Goal: Task Accomplishment & Management: Manage account settings

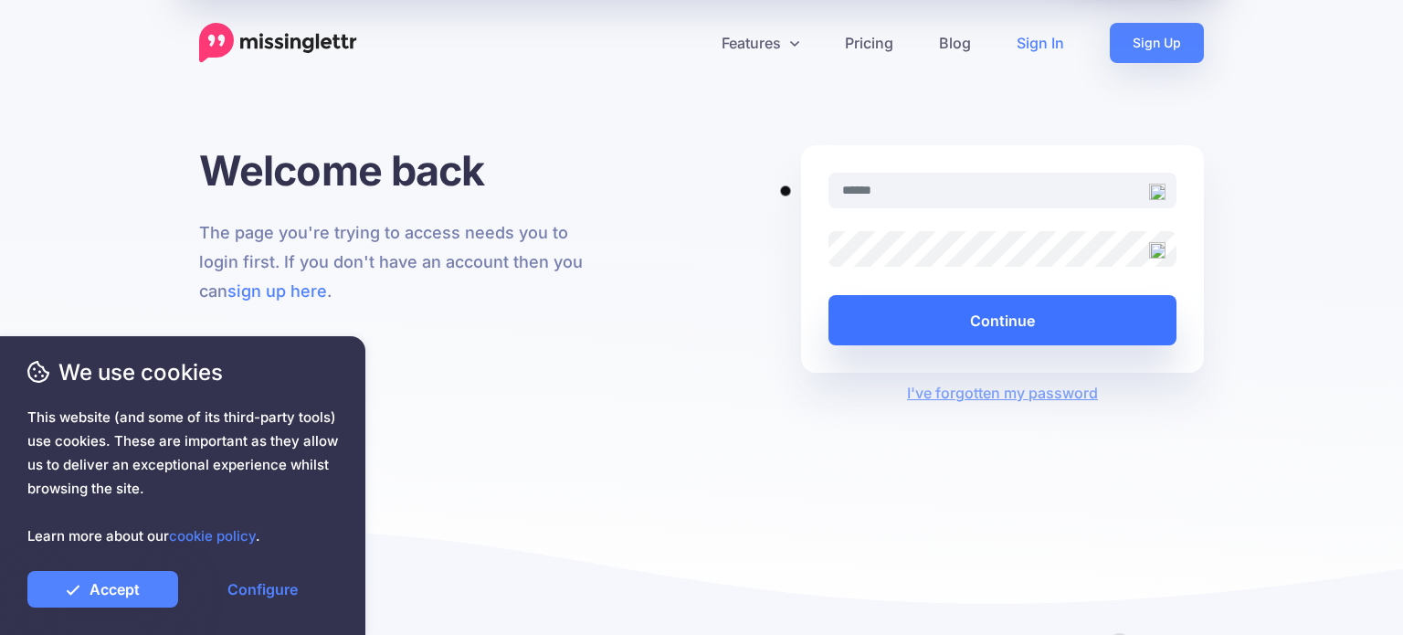
type input "**********"
click at [963, 311] on button "Continue" at bounding box center [1002, 320] width 348 height 50
click at [907, 320] on button "Continue" at bounding box center [1002, 320] width 348 height 50
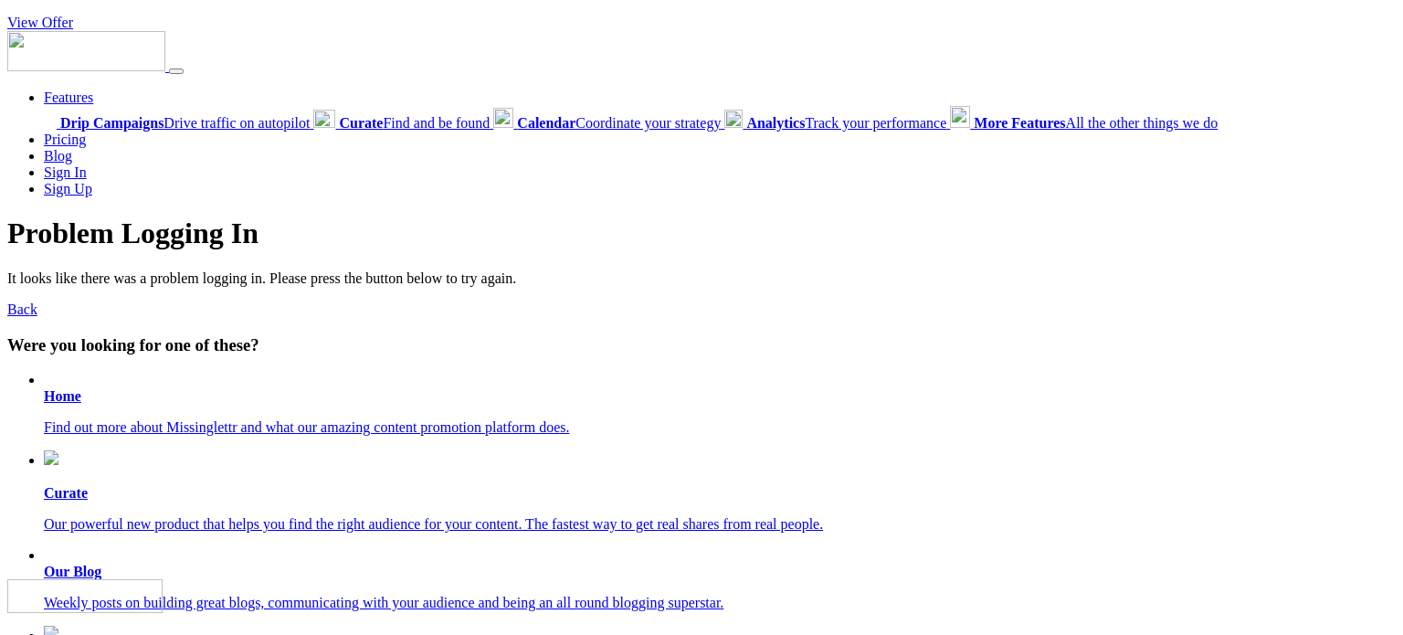
click at [49, 172] on link "Sign In" at bounding box center [65, 172] width 43 height 16
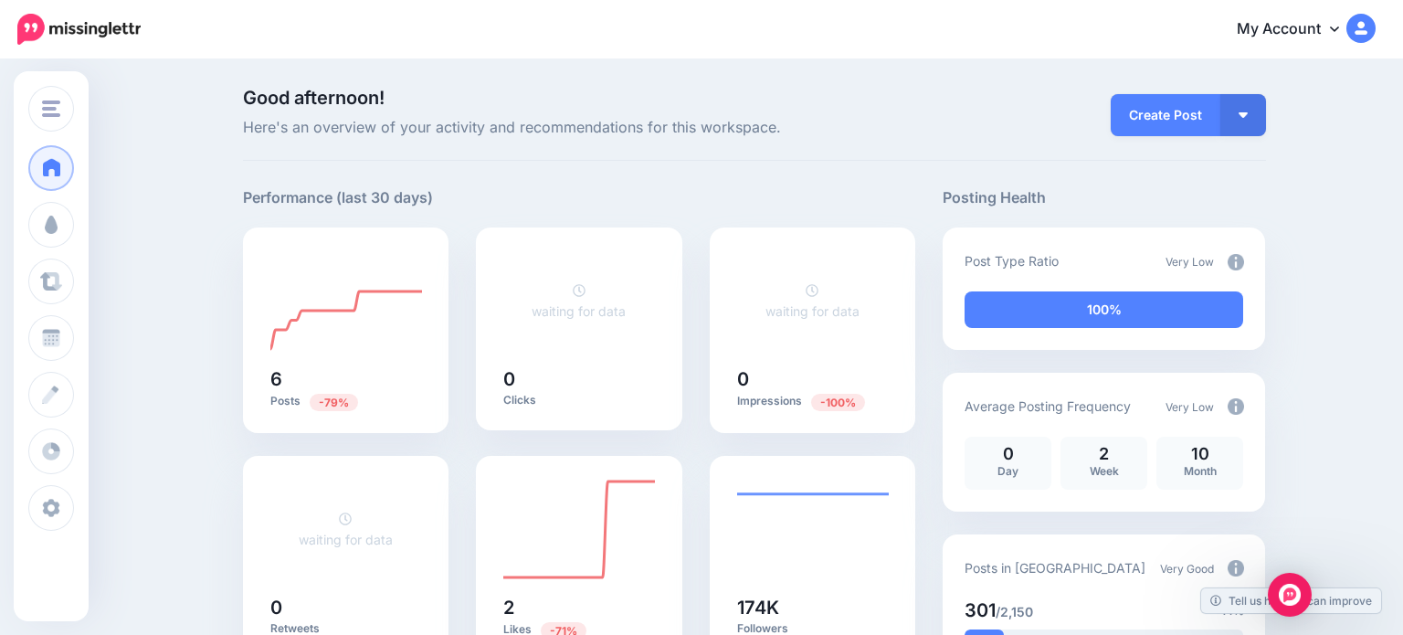
click at [1284, 37] on link "My Account" at bounding box center [1296, 29] width 157 height 45
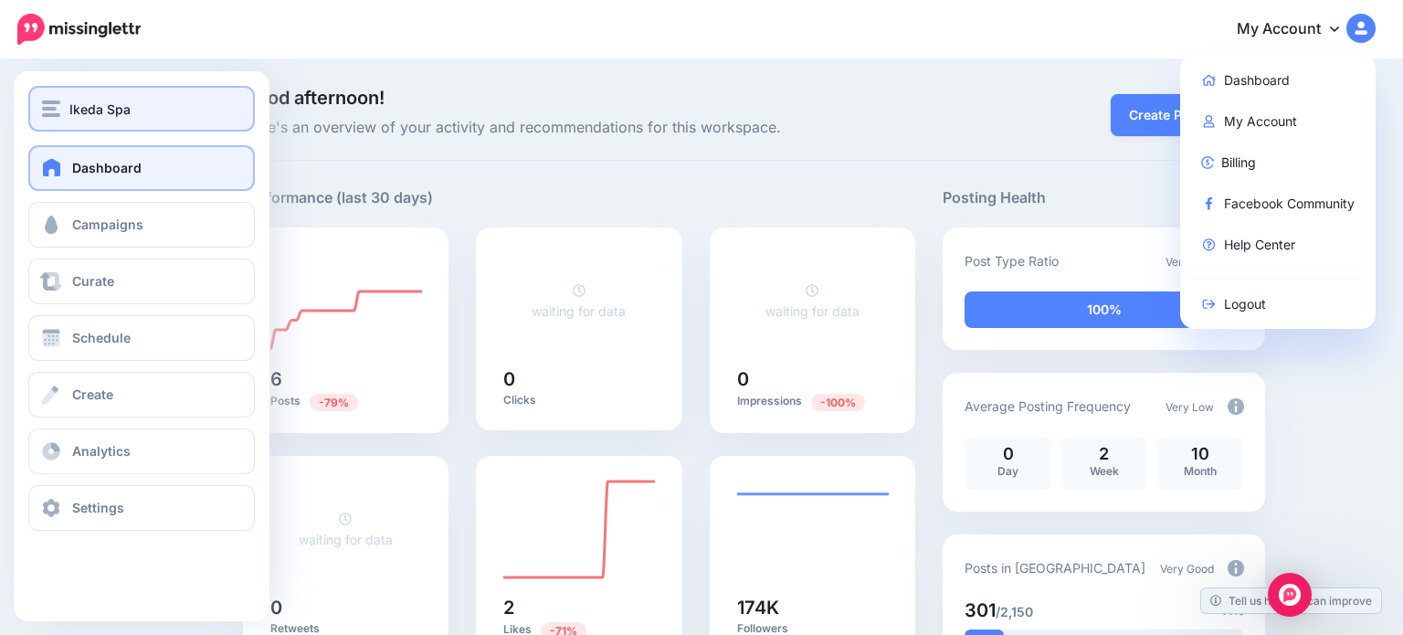
click at [64, 105] on div "Ikeda Spa" at bounding box center [141, 109] width 199 height 21
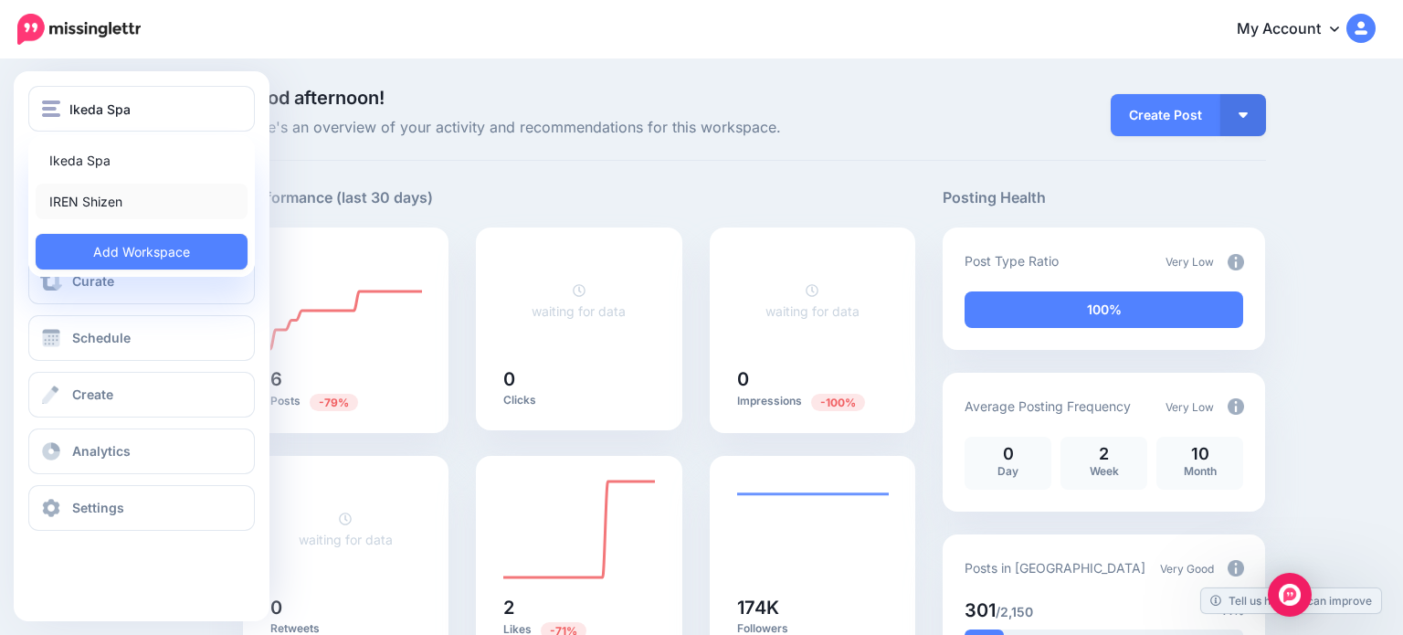
click at [85, 194] on link "IREN Shizen" at bounding box center [142, 202] width 212 height 36
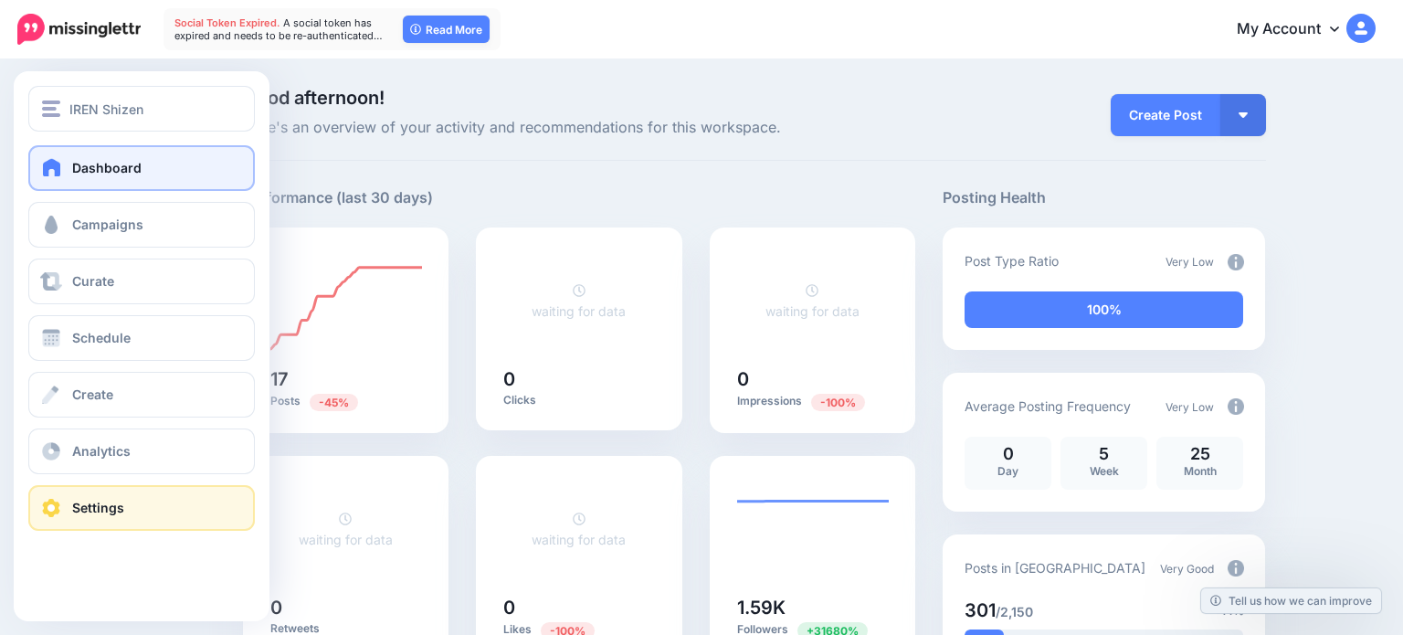
click at [146, 526] on link "Settings" at bounding box center [141, 508] width 227 height 46
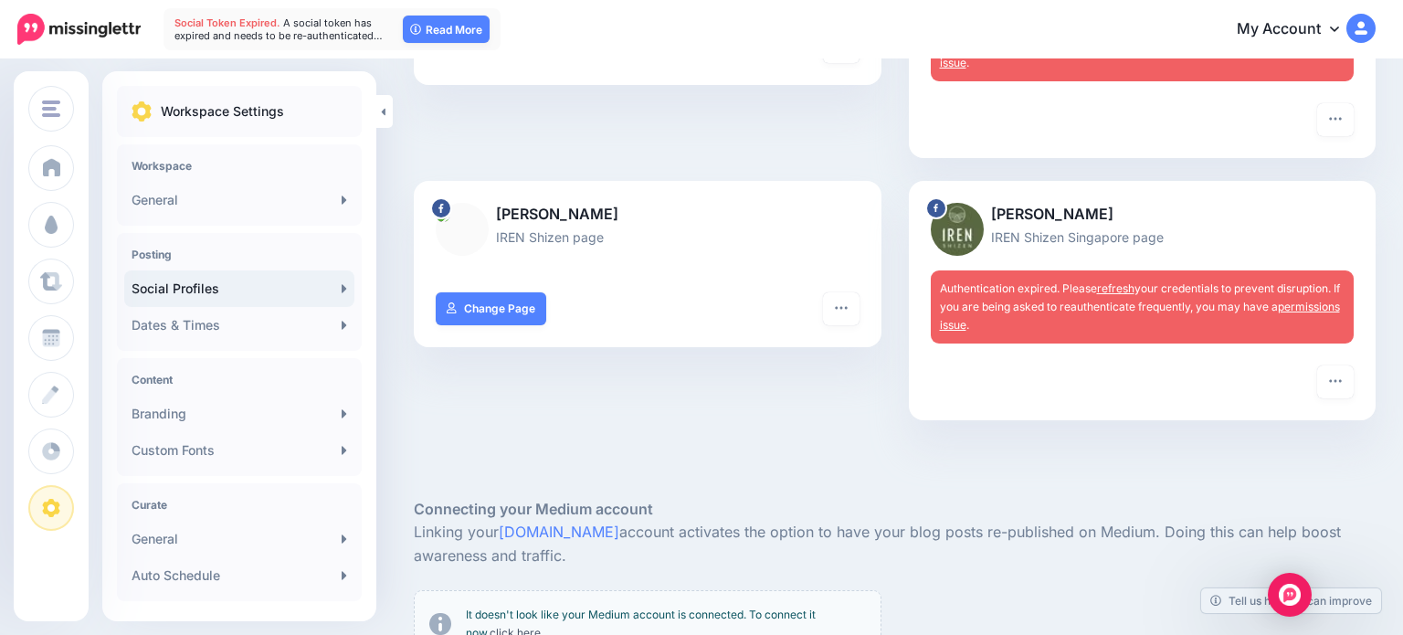
scroll to position [333, 0]
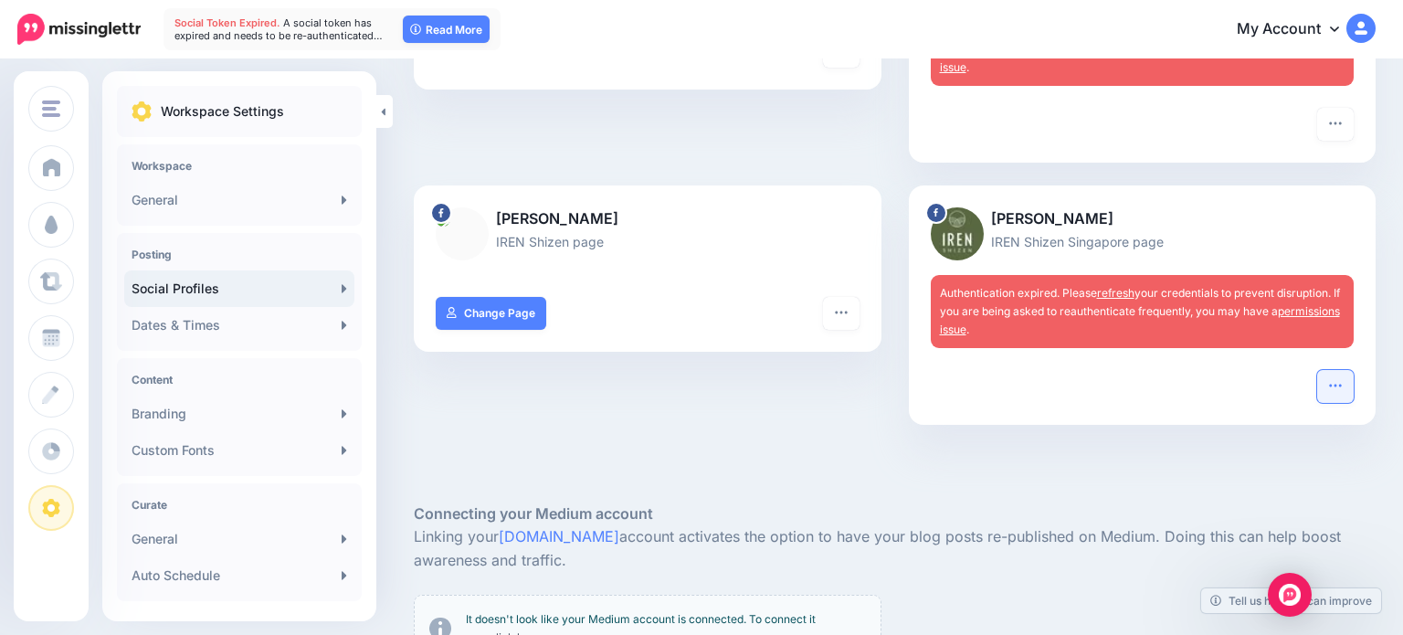
click at [1331, 382] on icon "button" at bounding box center [1335, 385] width 15 height 15
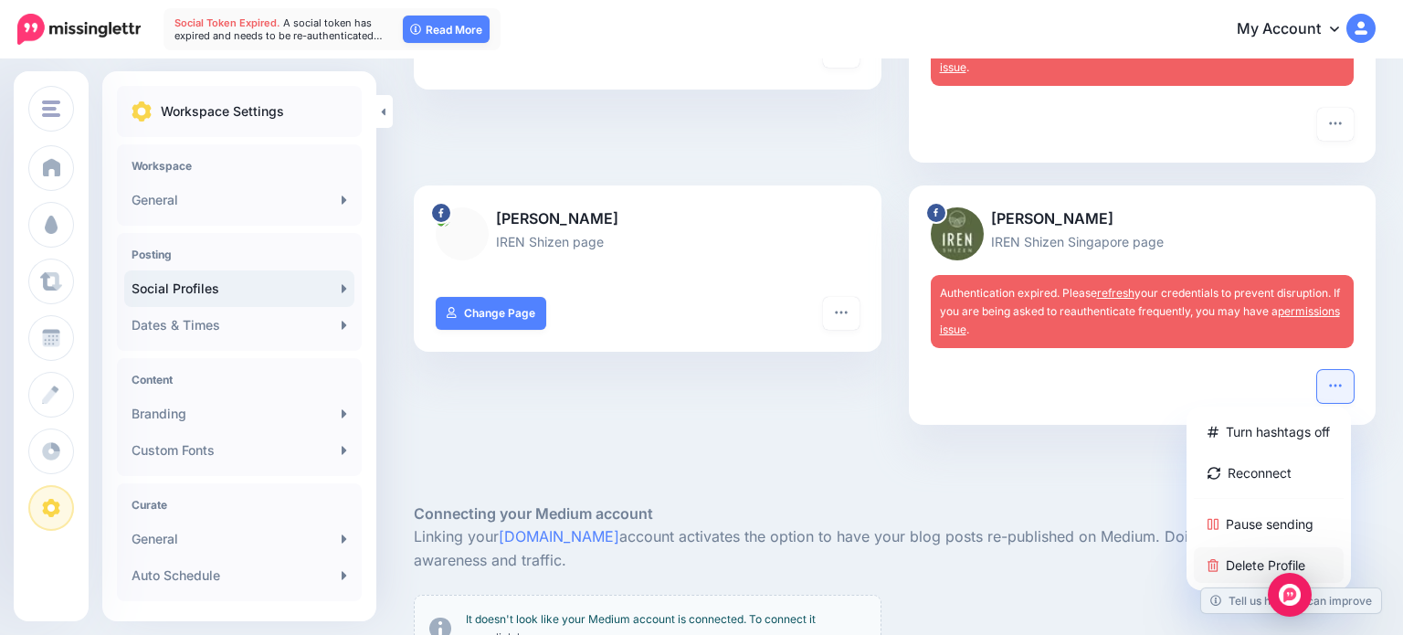
click at [1229, 563] on link "Delete Profile" at bounding box center [1269, 565] width 150 height 36
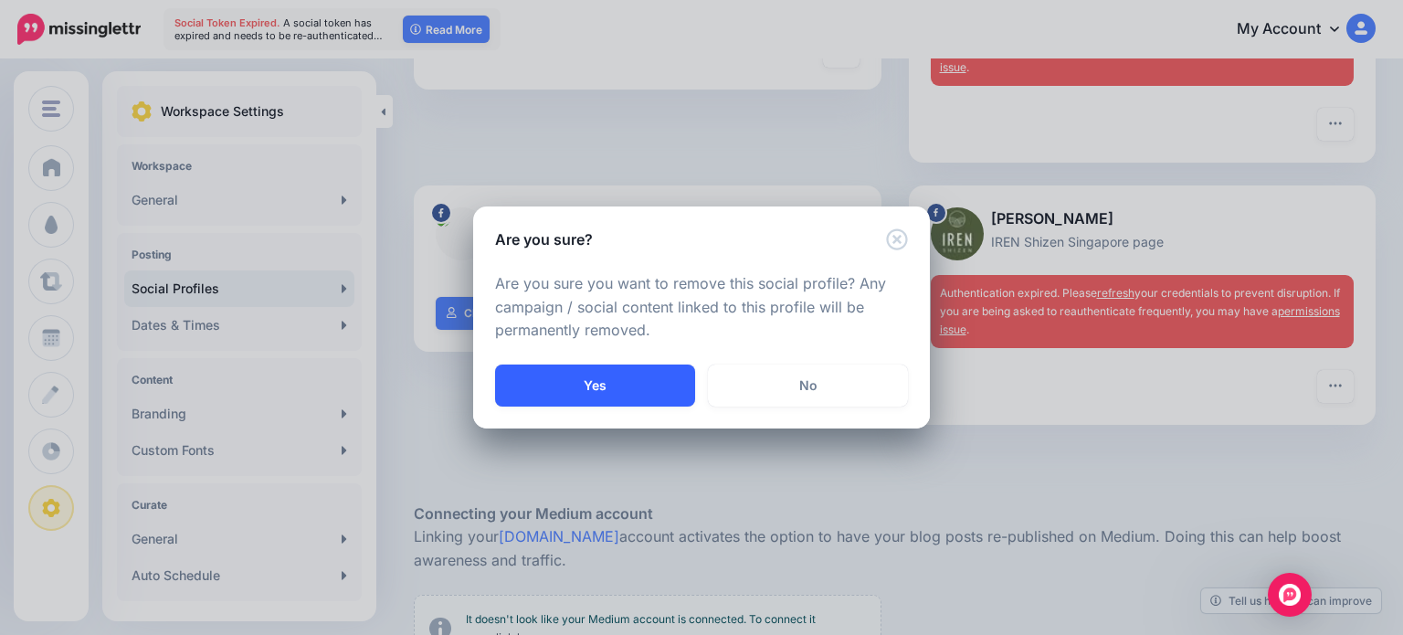
click at [684, 391] on button "Yes" at bounding box center [595, 385] width 200 height 42
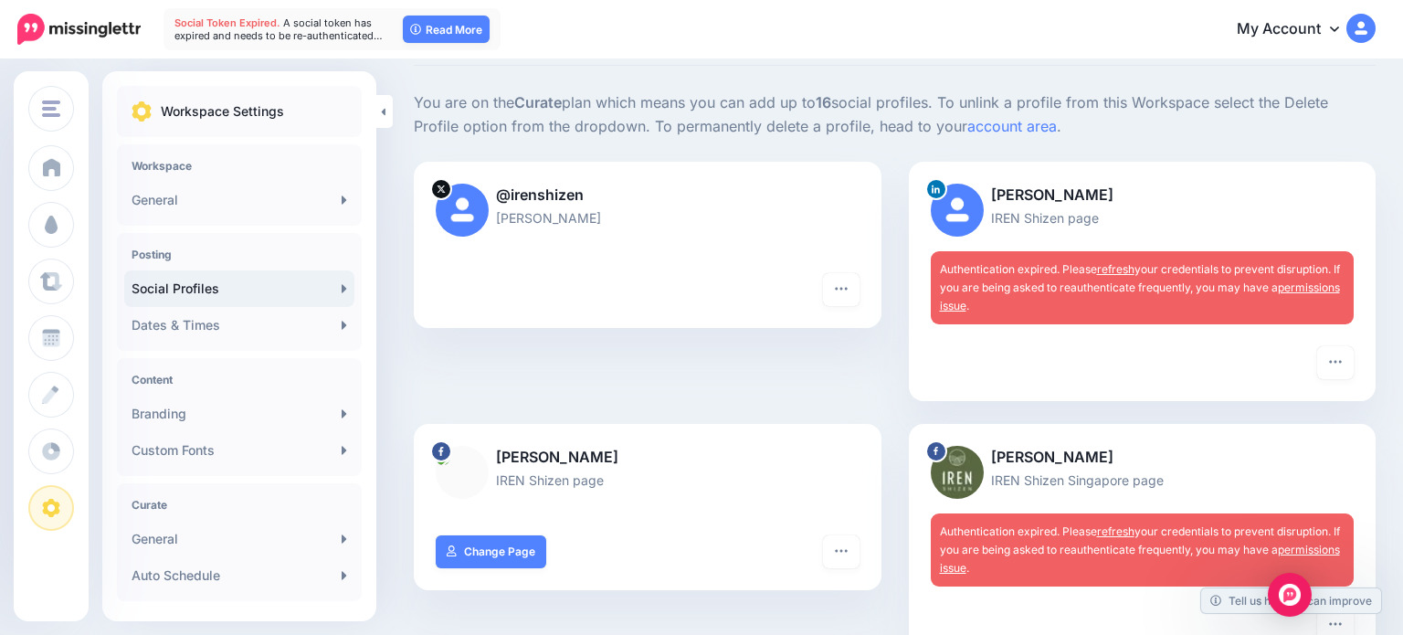
scroll to position [97, 0]
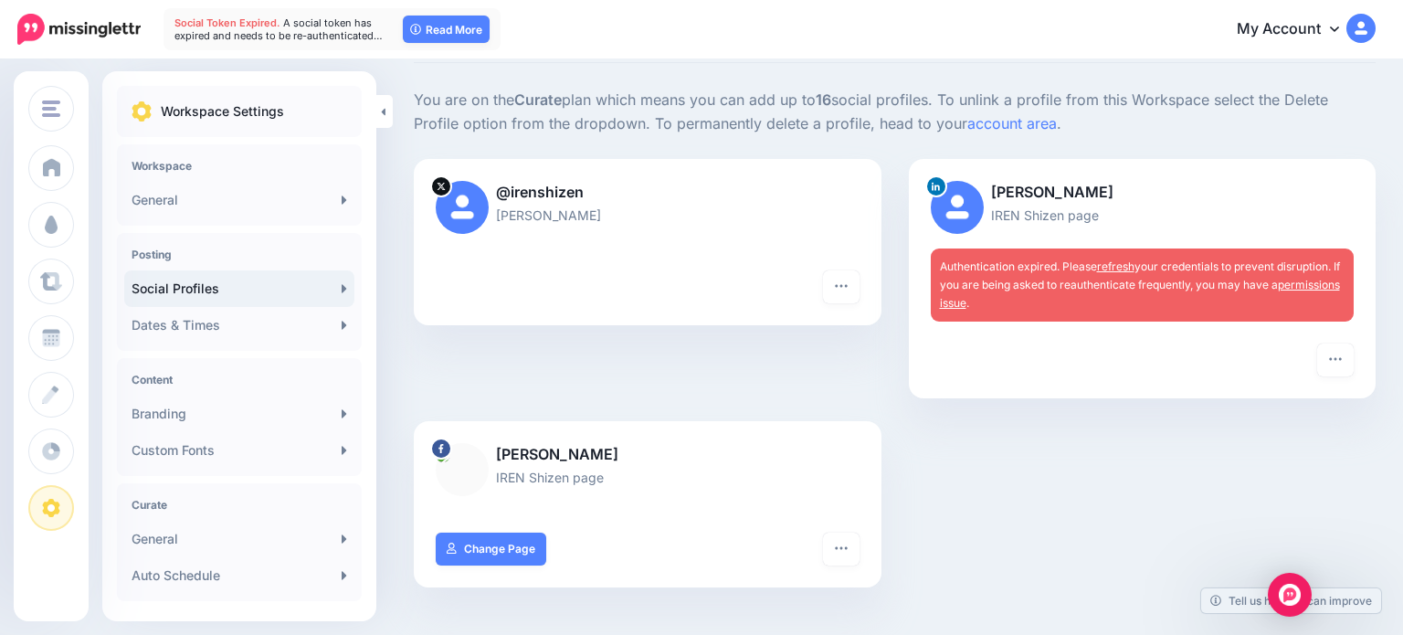
scroll to position [99, 0]
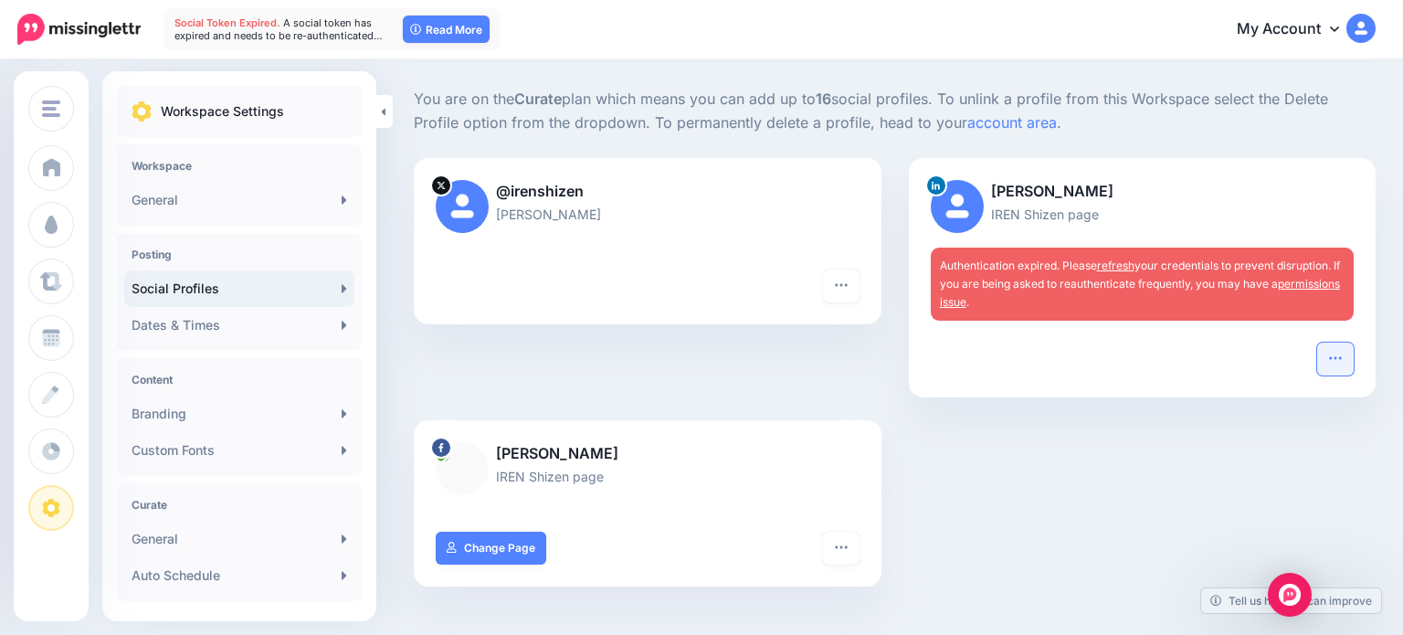
click at [1325, 353] on button "button" at bounding box center [1335, 359] width 37 height 33
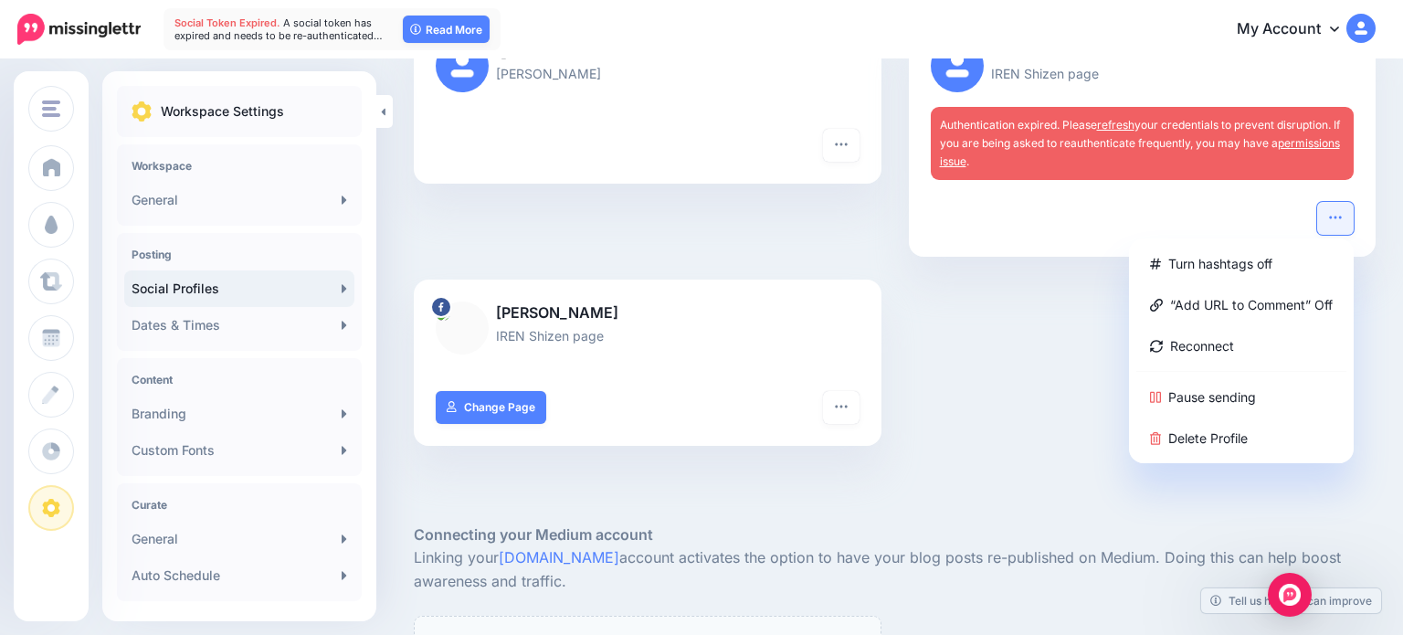
scroll to position [242, 0]
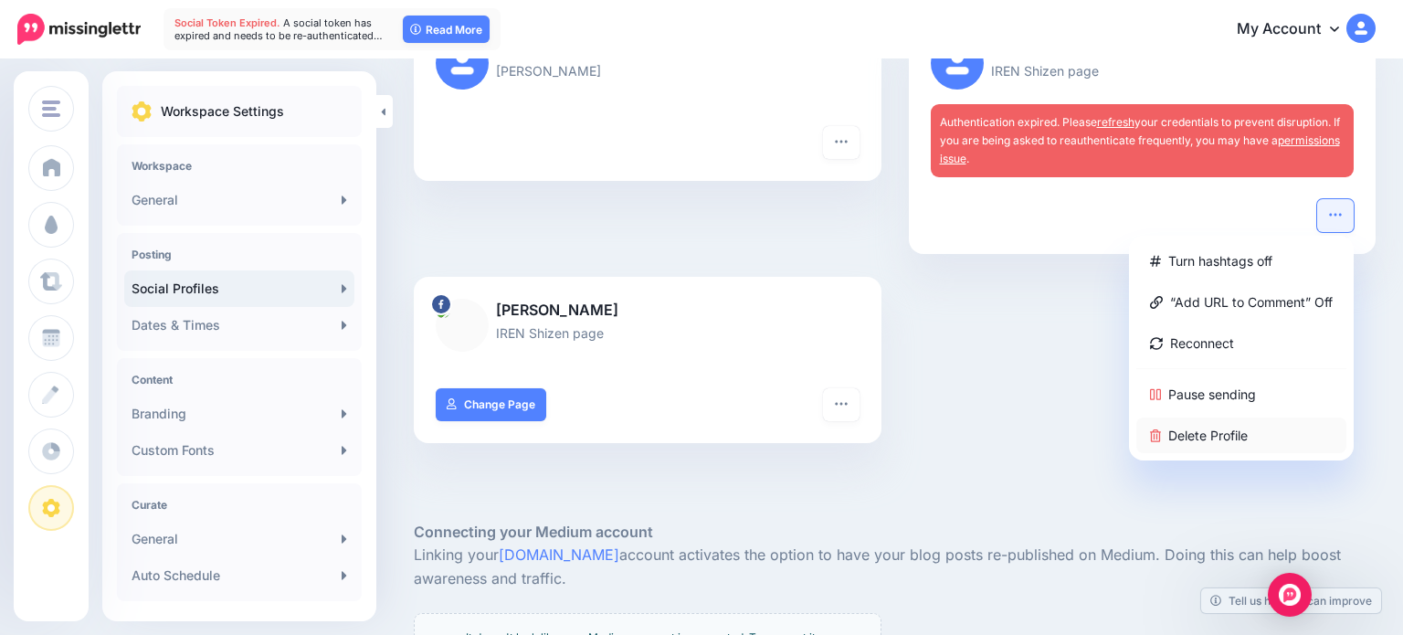
click at [1209, 438] on link "Delete Profile" at bounding box center [1241, 435] width 210 height 36
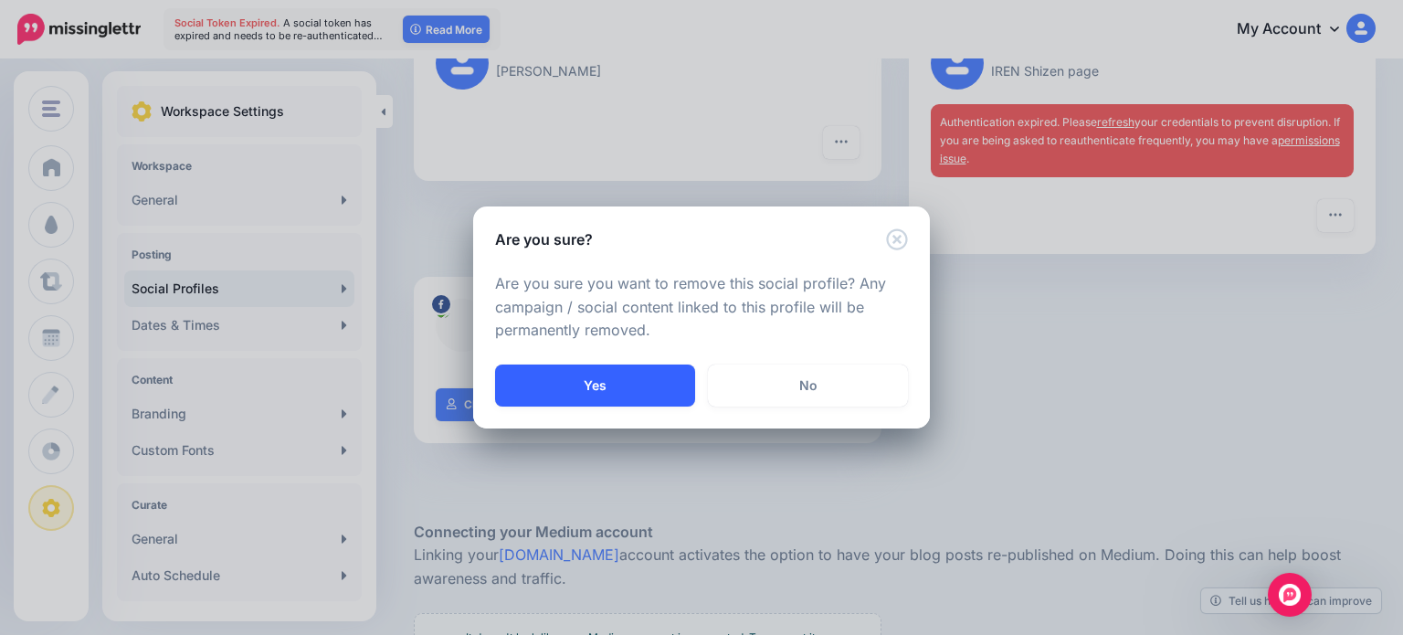
click at [578, 364] on button "Yes" at bounding box center [595, 385] width 200 height 42
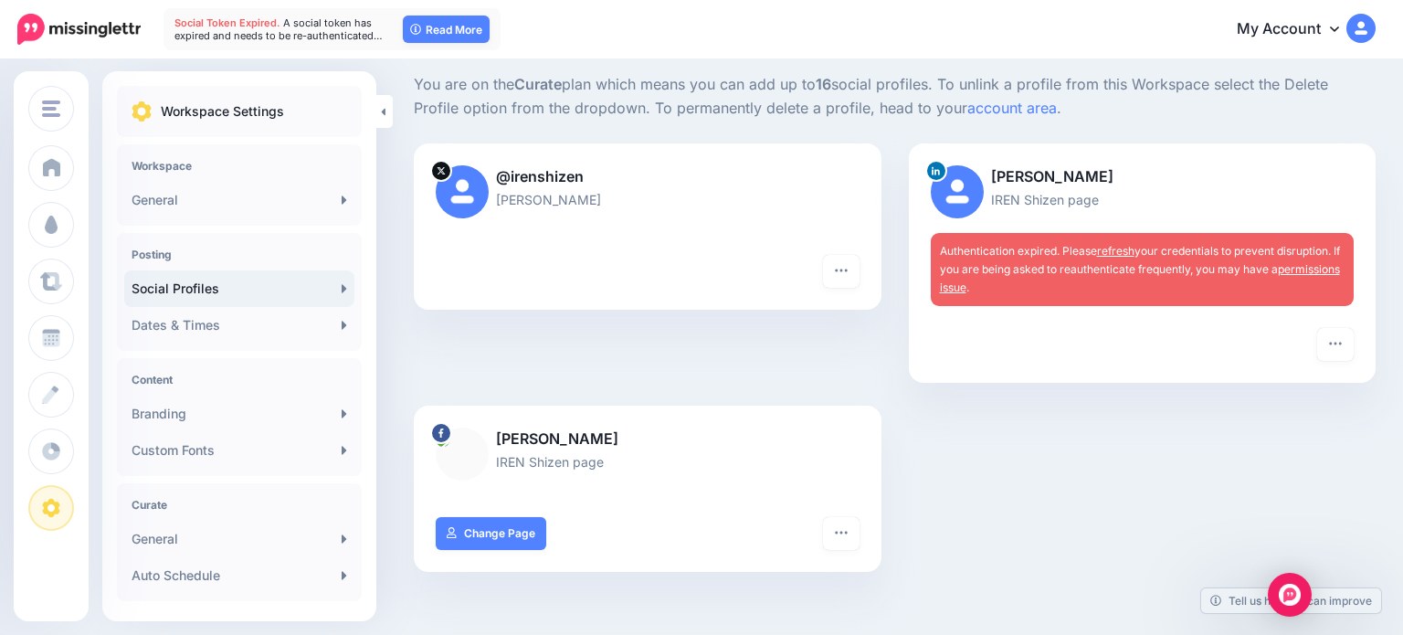
scroll to position [97, 0]
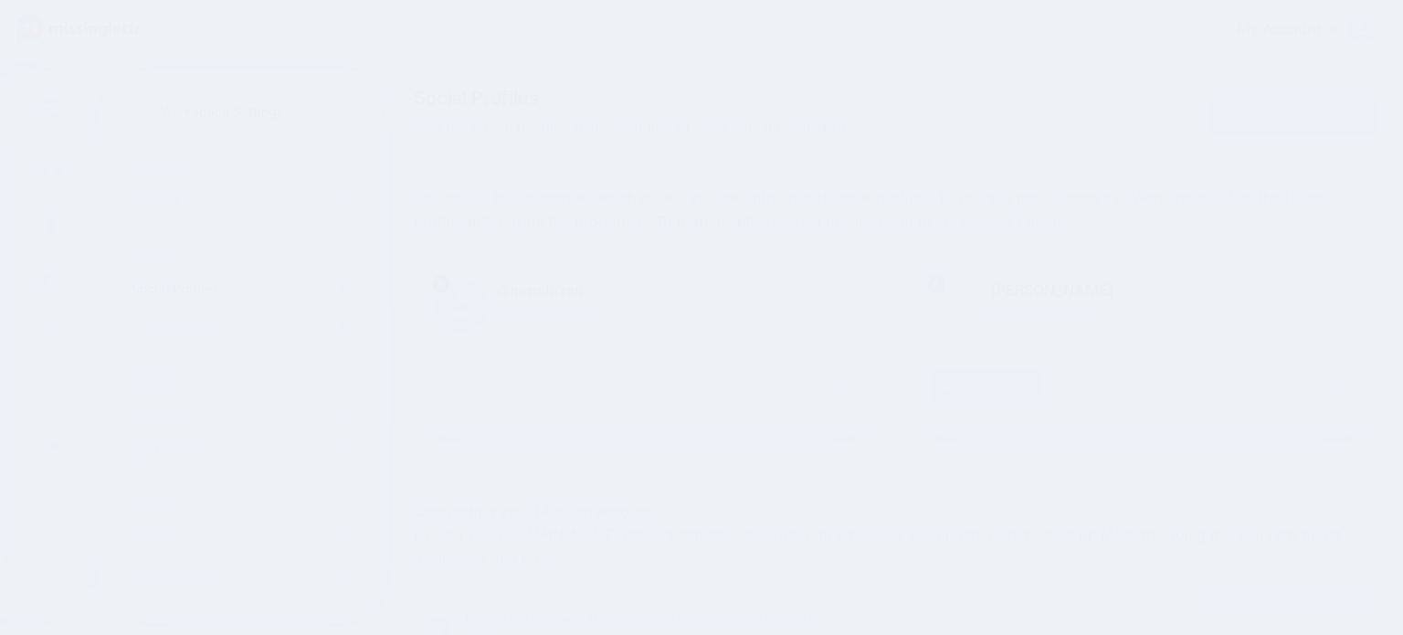
scroll to position [91, 0]
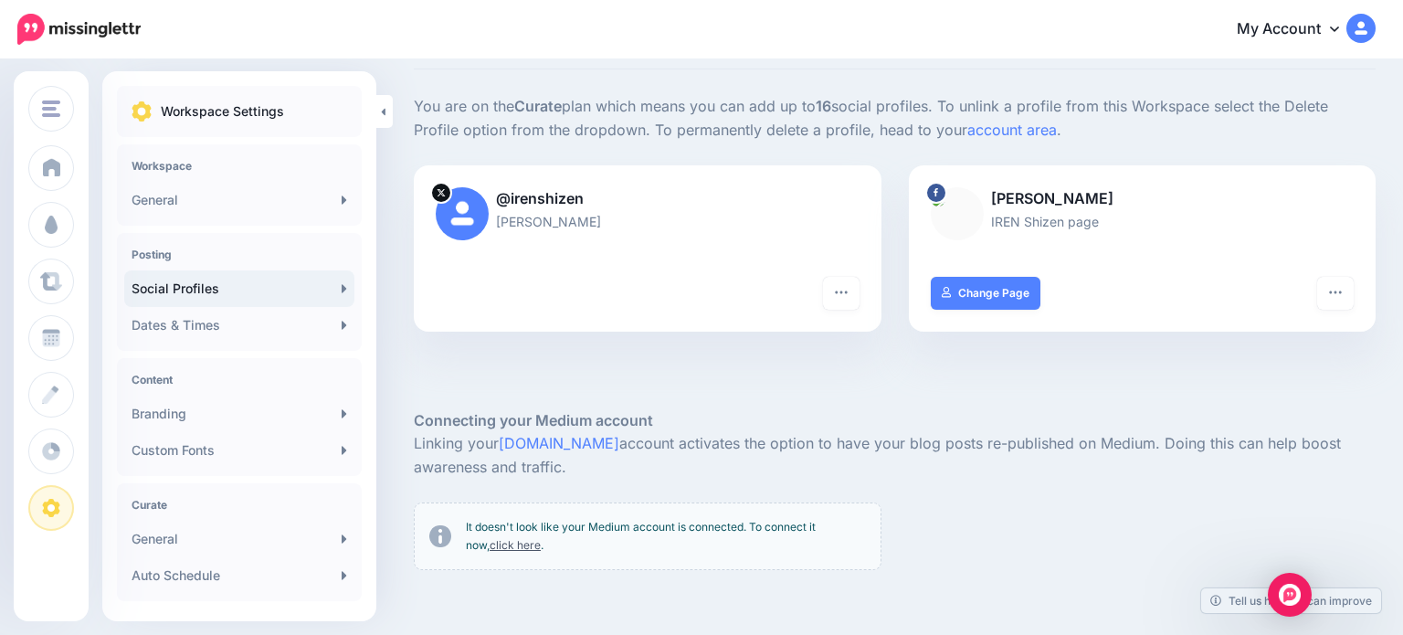
click at [1167, 383] on div at bounding box center [895, 381] width 962 height 55
click at [657, 265] on div "@irenshizen [PERSON_NAME]" at bounding box center [648, 220] width 468 height 111
click at [838, 285] on icon "button" at bounding box center [841, 292] width 15 height 15
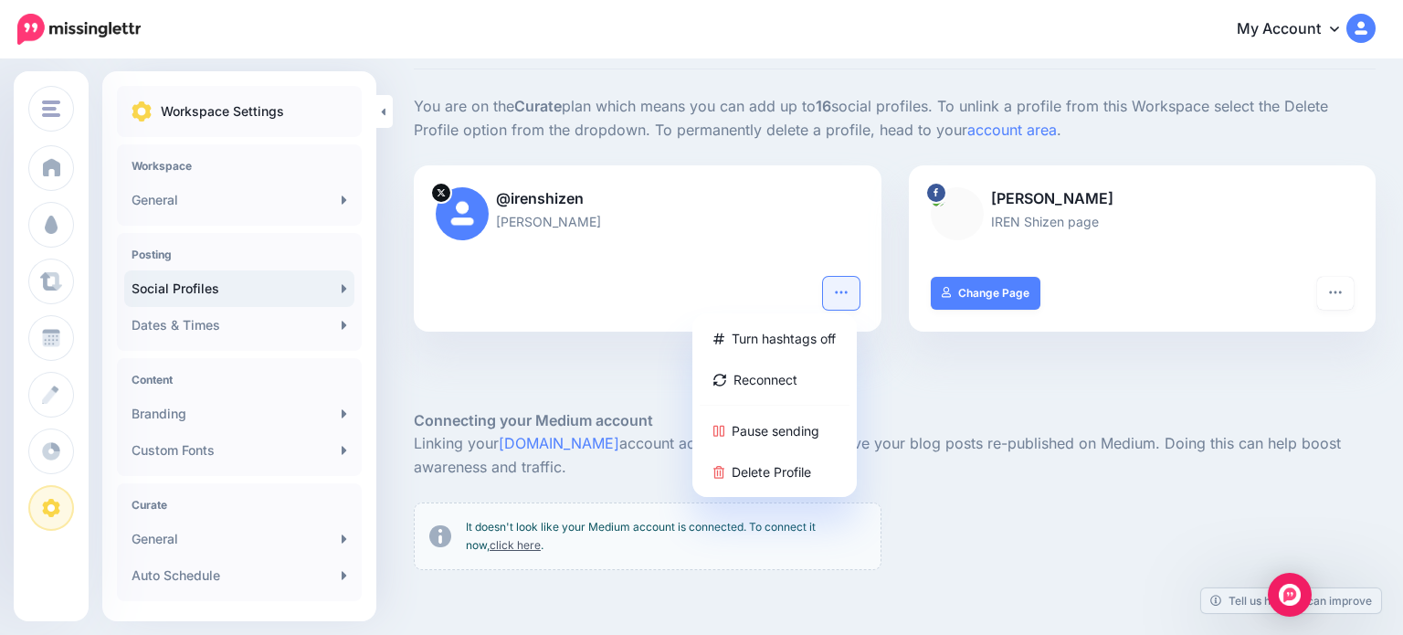
click at [838, 285] on icon "button" at bounding box center [841, 292] width 15 height 15
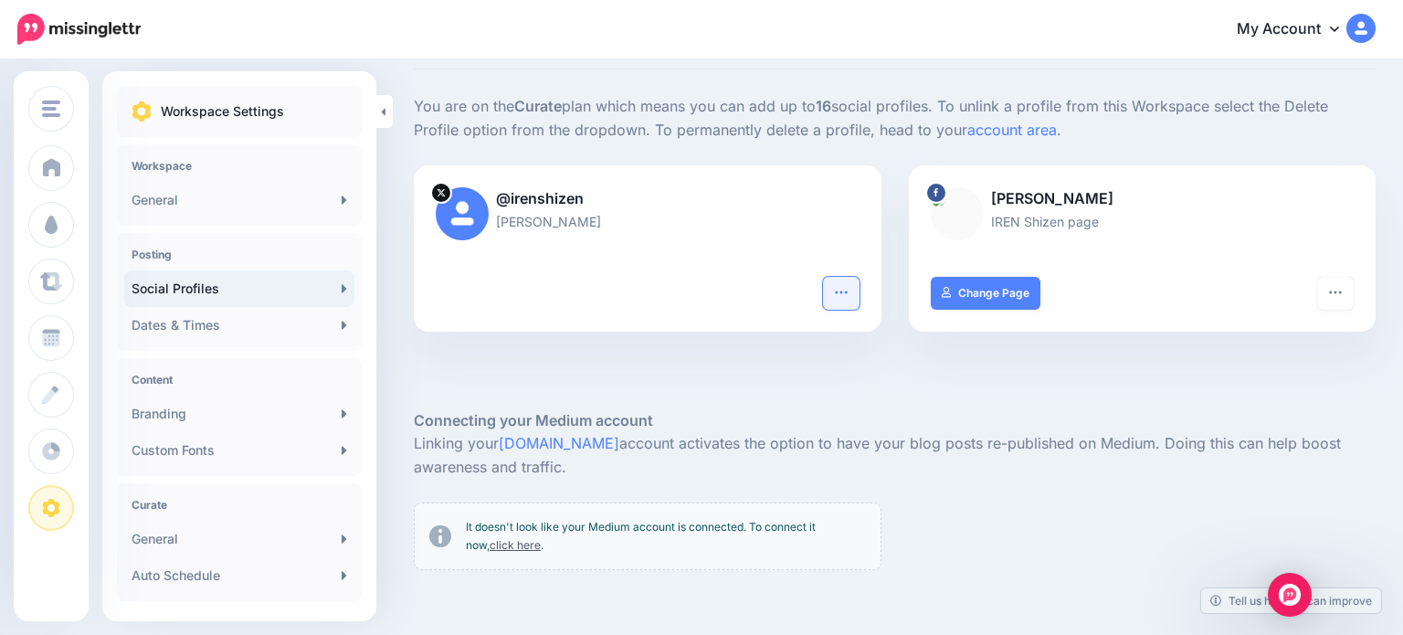
click at [838, 285] on icon "button" at bounding box center [841, 292] width 15 height 15
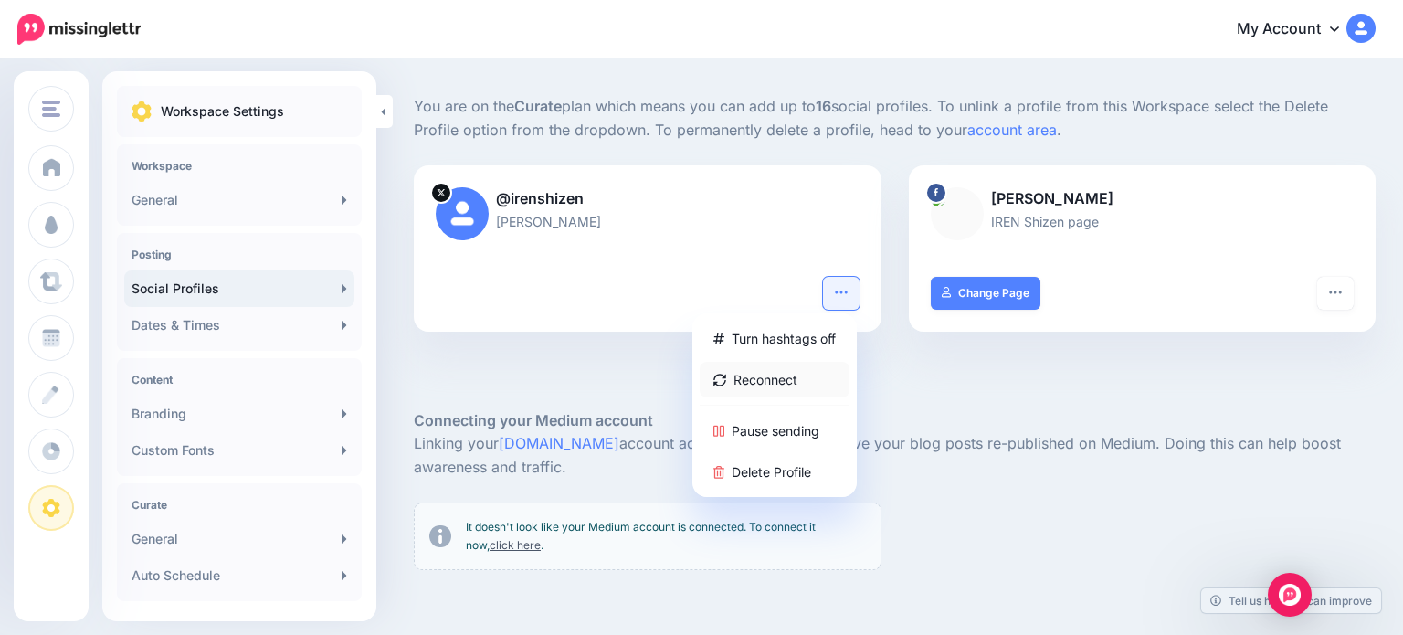
click at [795, 371] on link "Reconnect" at bounding box center [775, 380] width 150 height 36
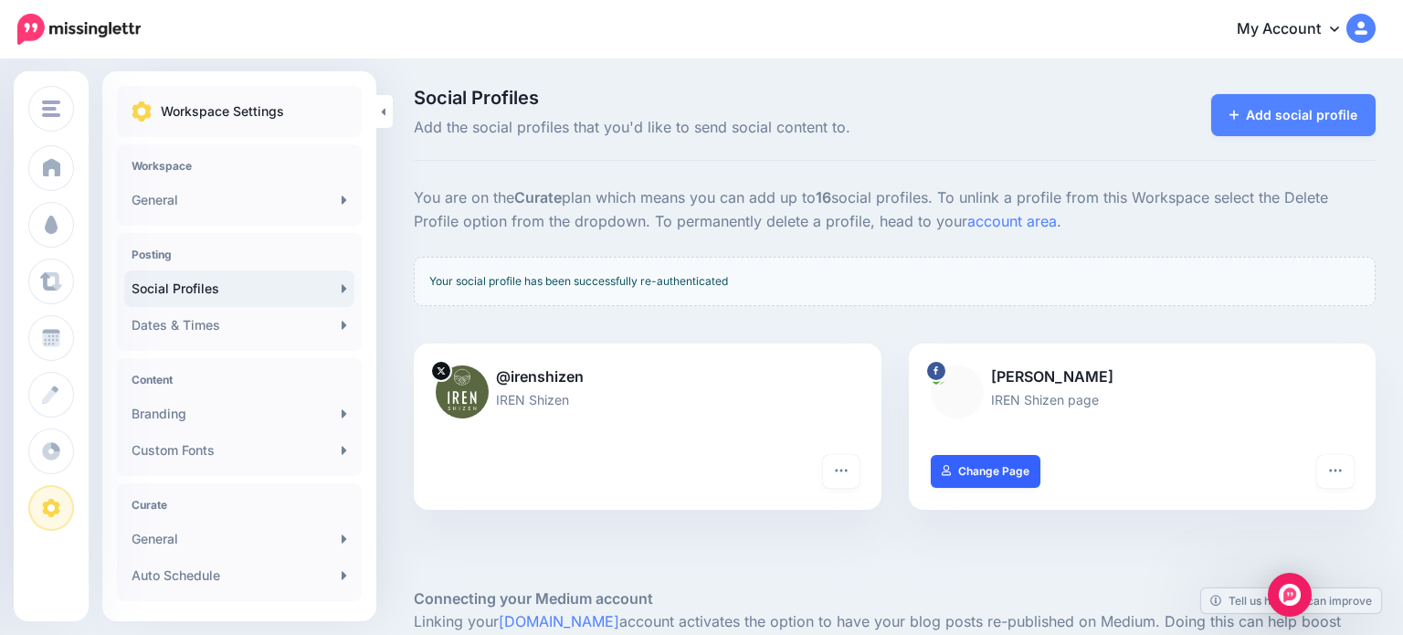
click at [1010, 468] on link "Change Page" at bounding box center [986, 471] width 111 height 33
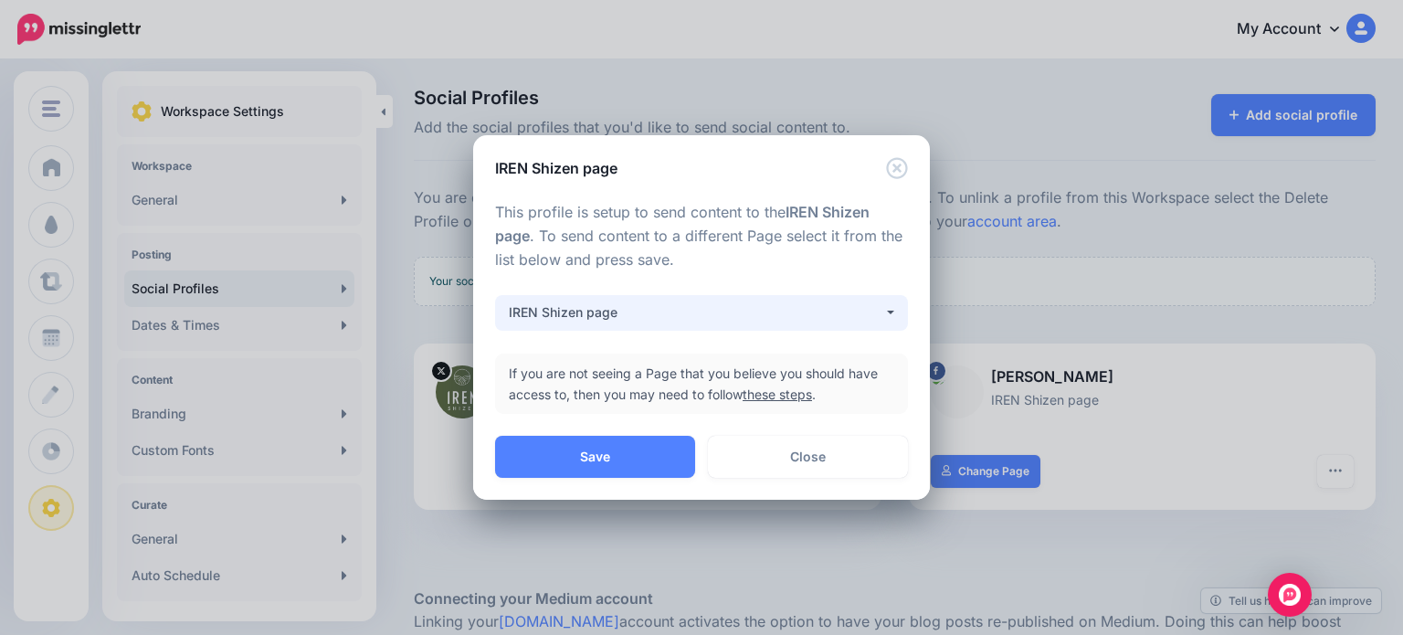
click at [670, 319] on div "IREN Shizen page" at bounding box center [696, 312] width 374 height 22
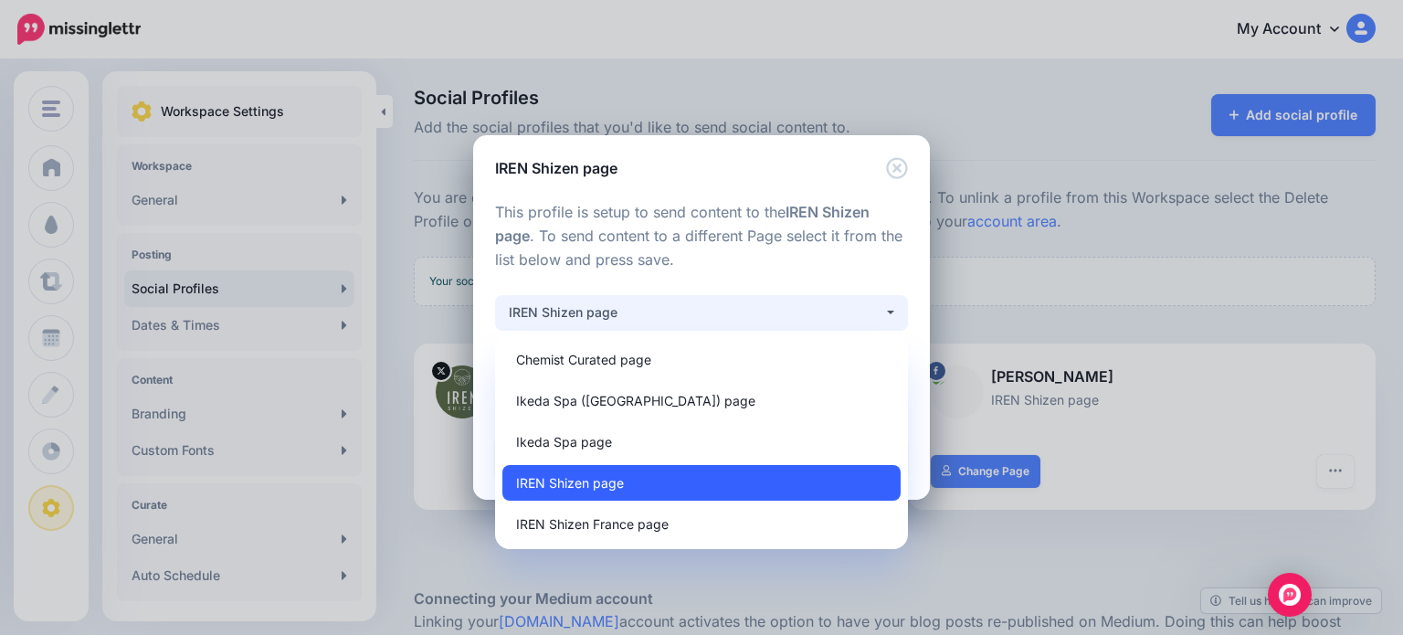
click at [657, 481] on link "IREN Shizen page" at bounding box center [701, 483] width 398 height 36
select select "**********"
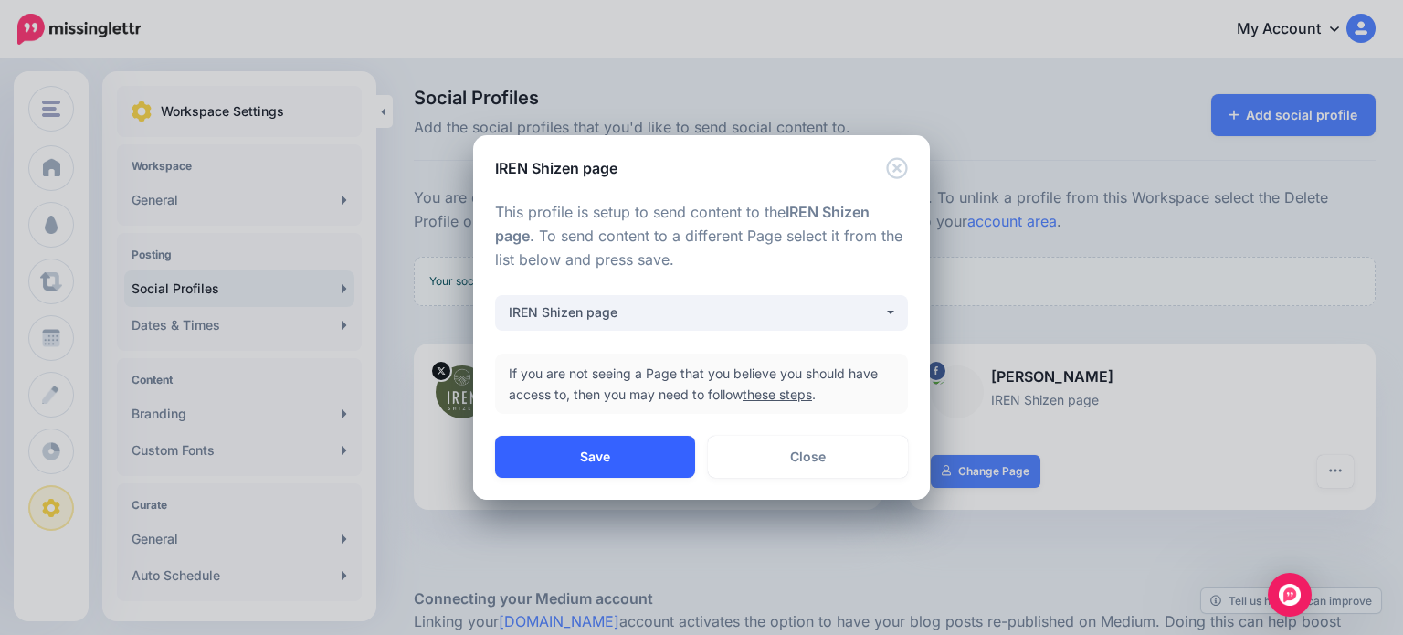
click at [623, 459] on button "Save" at bounding box center [595, 457] width 200 height 42
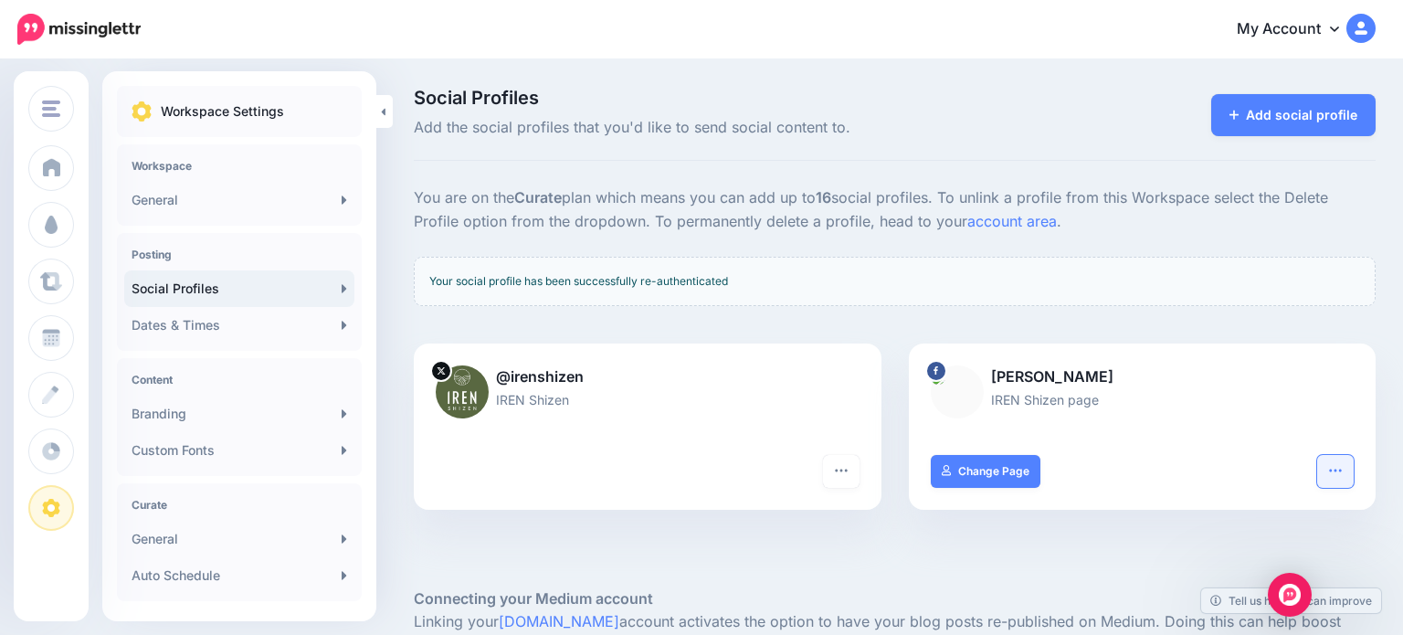
click at [1328, 474] on icon "button" at bounding box center [1335, 470] width 15 height 15
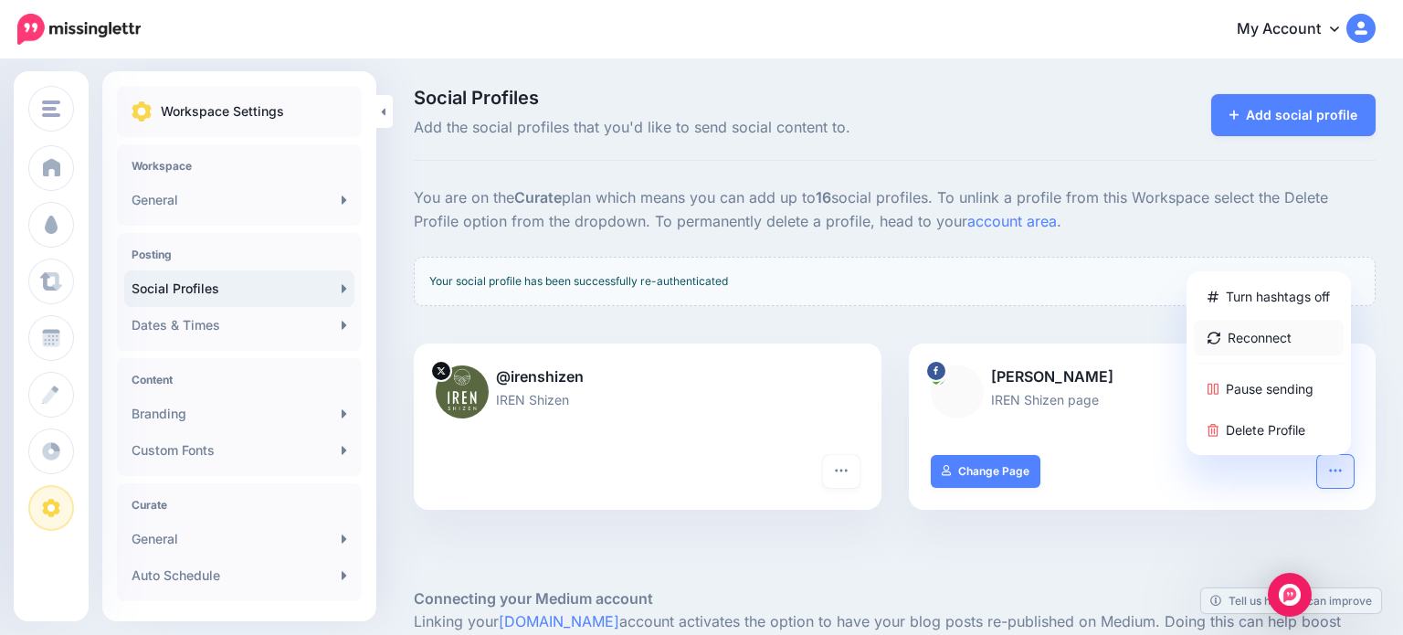
click at [1248, 344] on link "Reconnect" at bounding box center [1269, 338] width 150 height 36
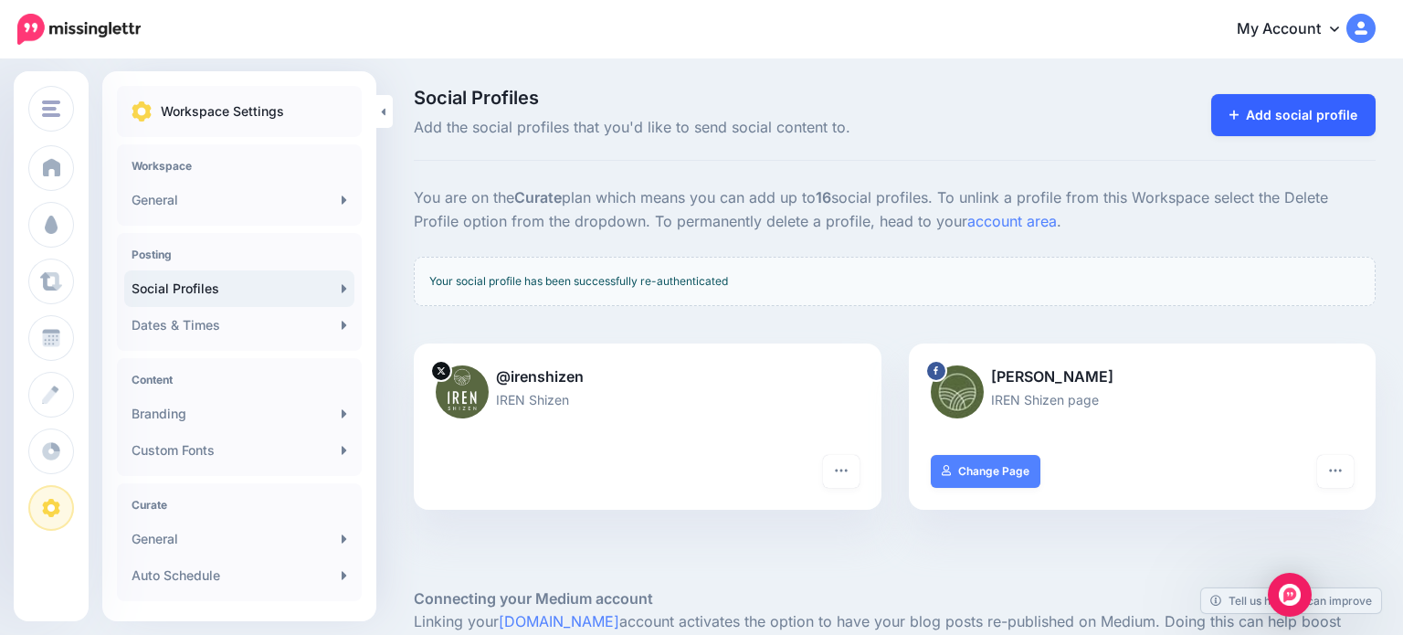
click at [1340, 120] on link "Add social profile" at bounding box center [1293, 115] width 165 height 42
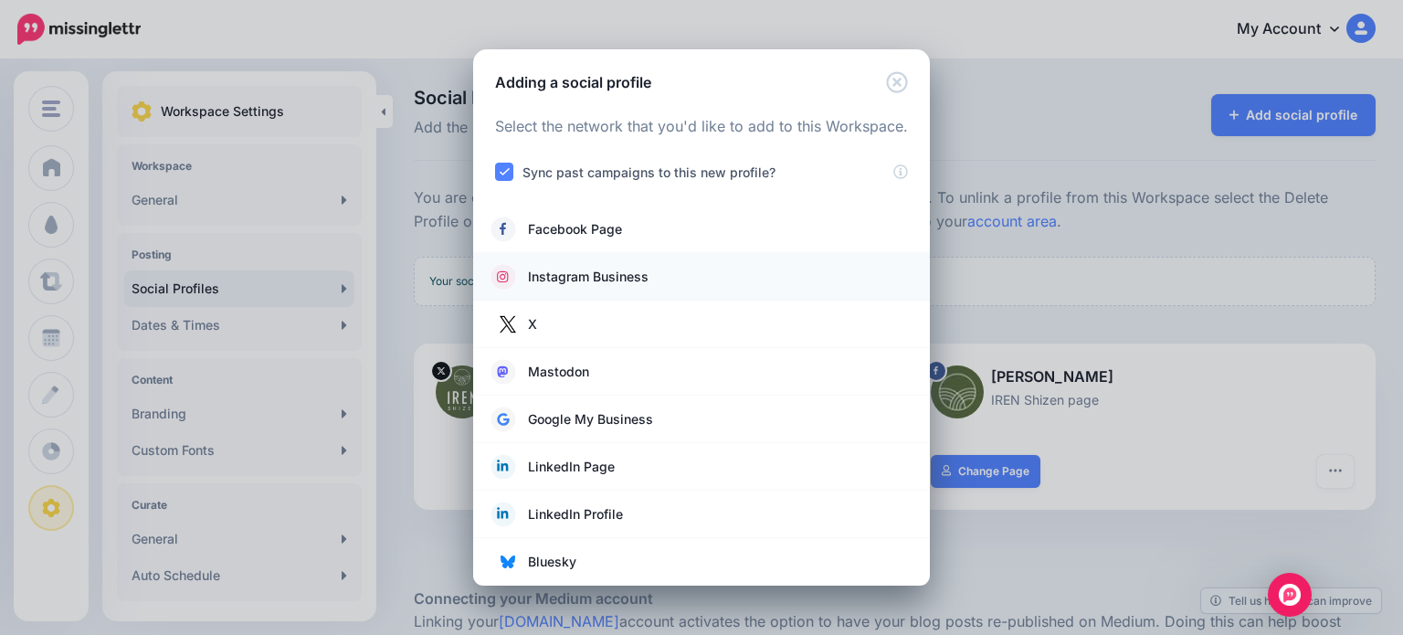
click at [616, 271] on span "Instagram Business" at bounding box center [588, 277] width 121 height 22
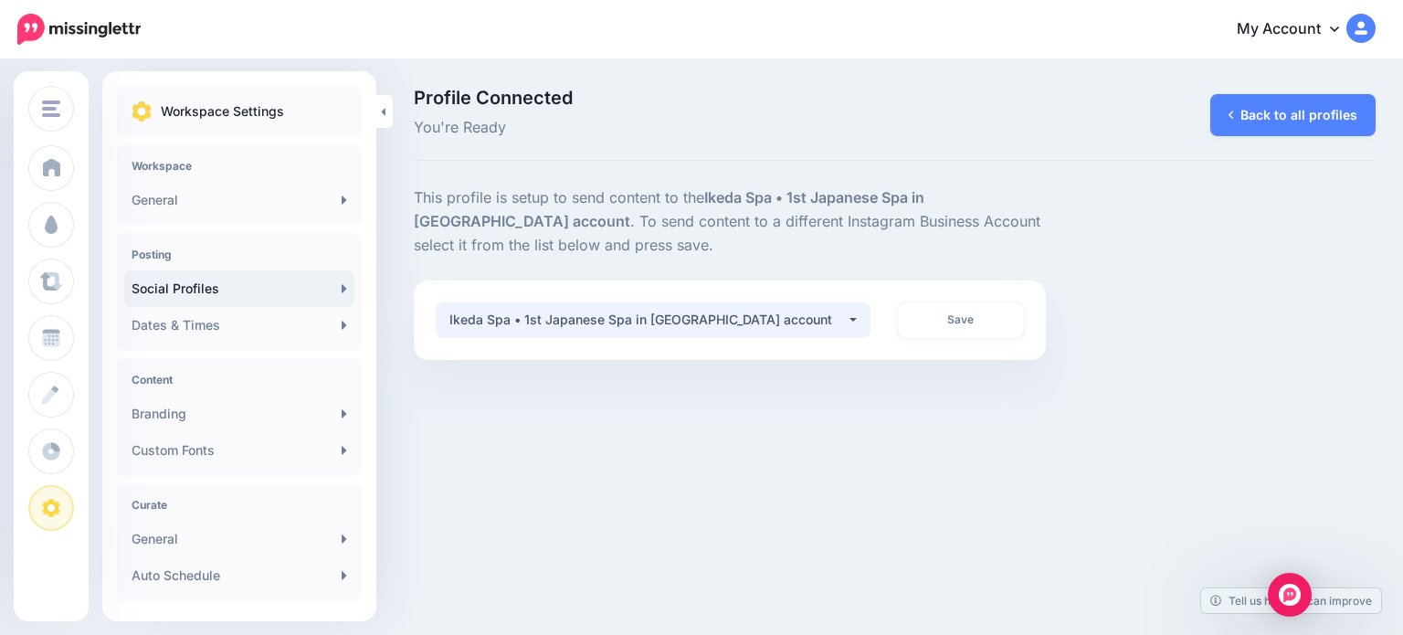
click at [613, 314] on div "Ikeda Spa • 1st Japanese Spa in Singapore account" at bounding box center [647, 320] width 396 height 22
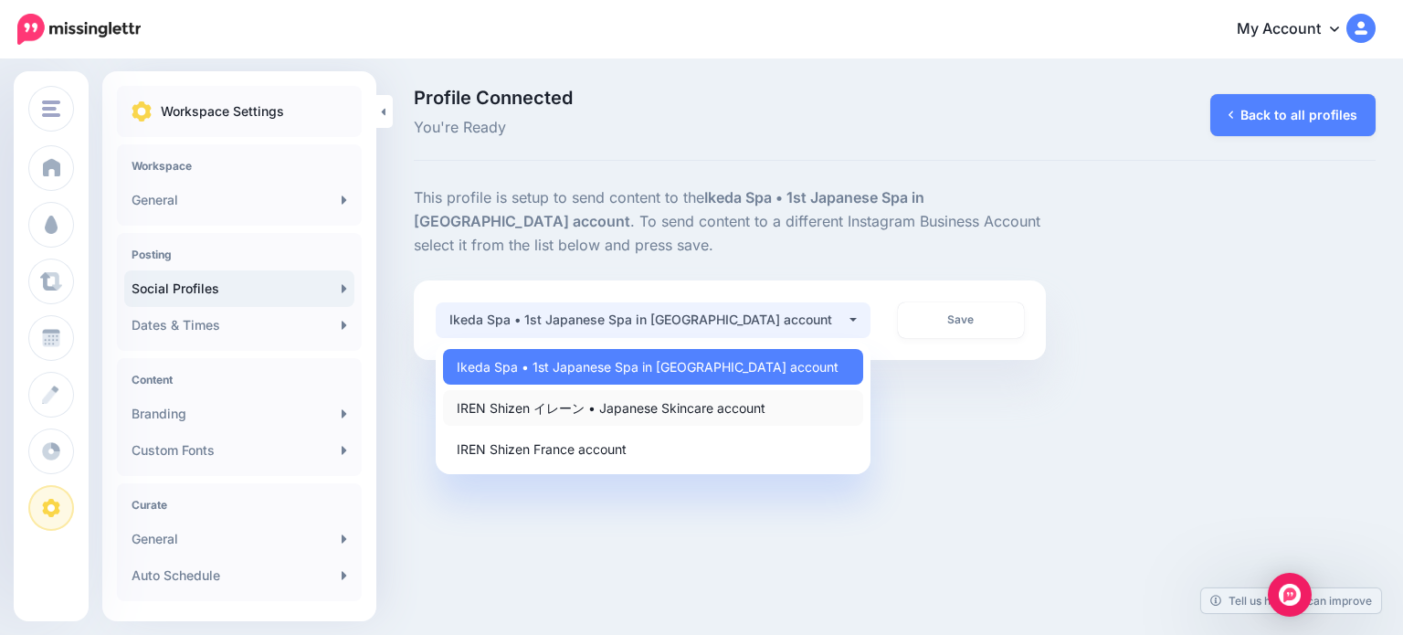
click at [607, 406] on span "IREN Shizen イレーン • Japanese Skincare account" at bounding box center [611, 407] width 309 height 22
select select "**********"
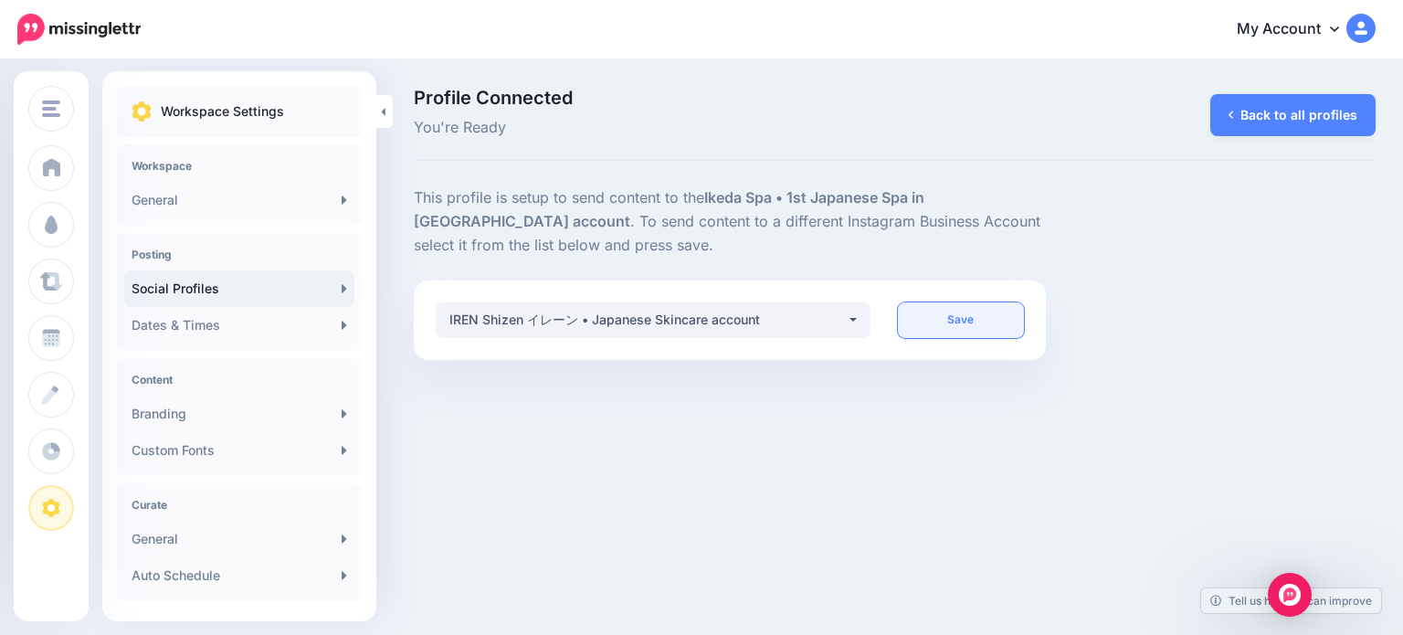
click at [974, 322] on link "Save" at bounding box center [961, 320] width 127 height 36
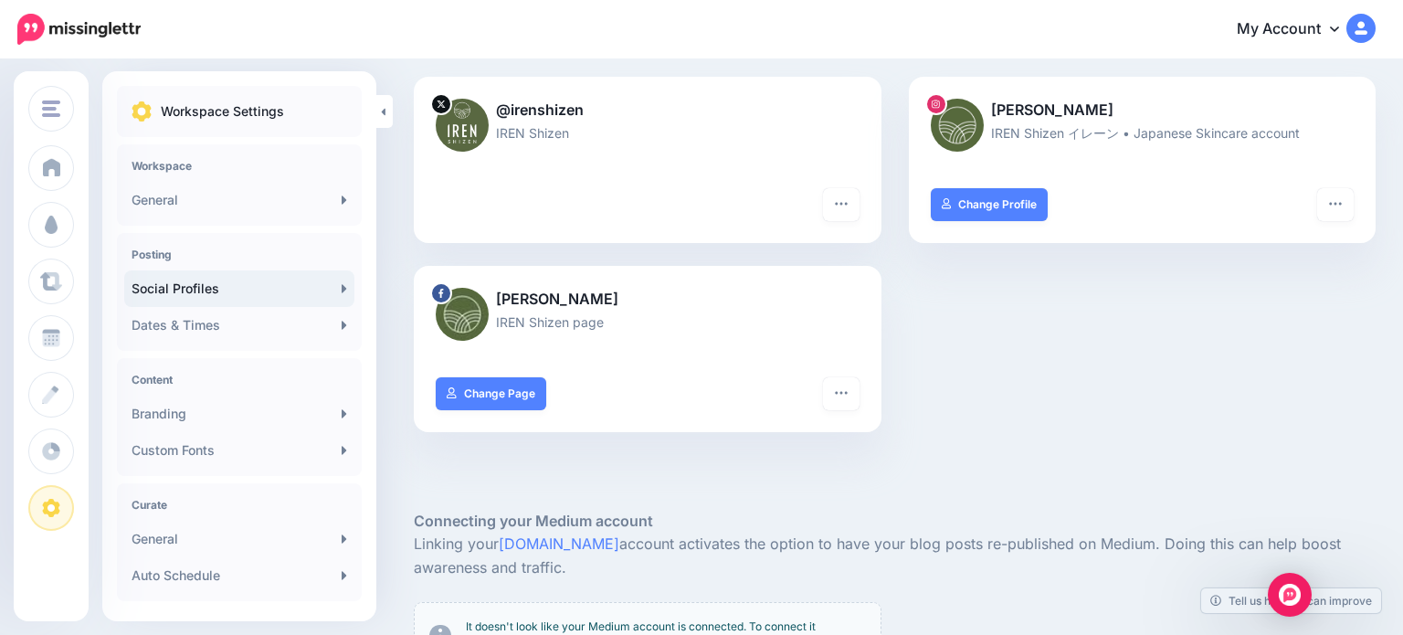
scroll to position [38, 0]
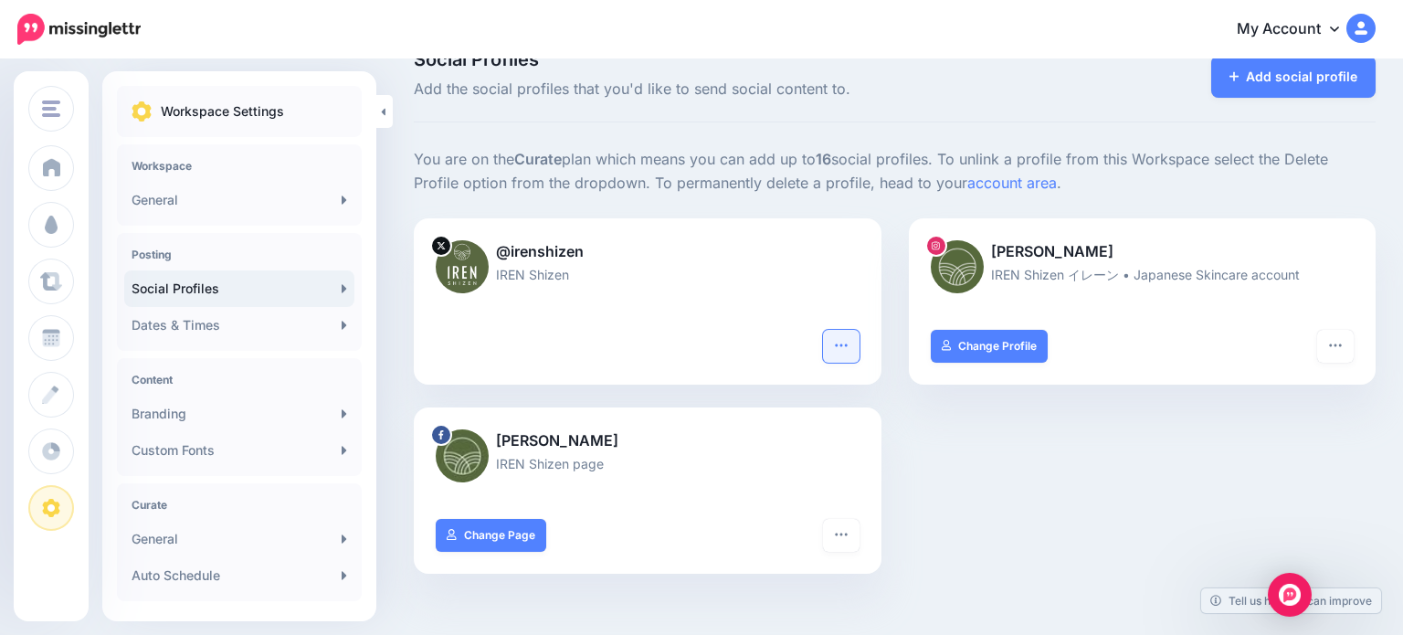
click at [854, 336] on button "button" at bounding box center [841, 346] width 37 height 33
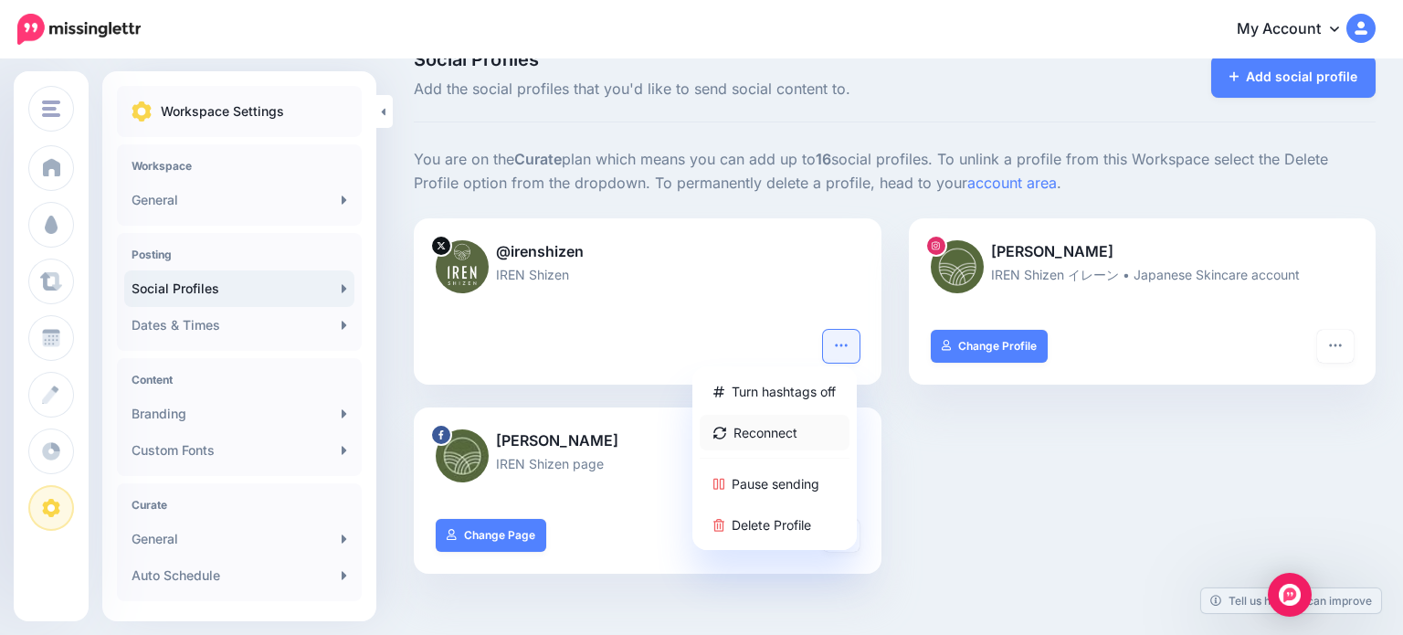
click at [786, 439] on link "Reconnect" at bounding box center [775, 433] width 150 height 36
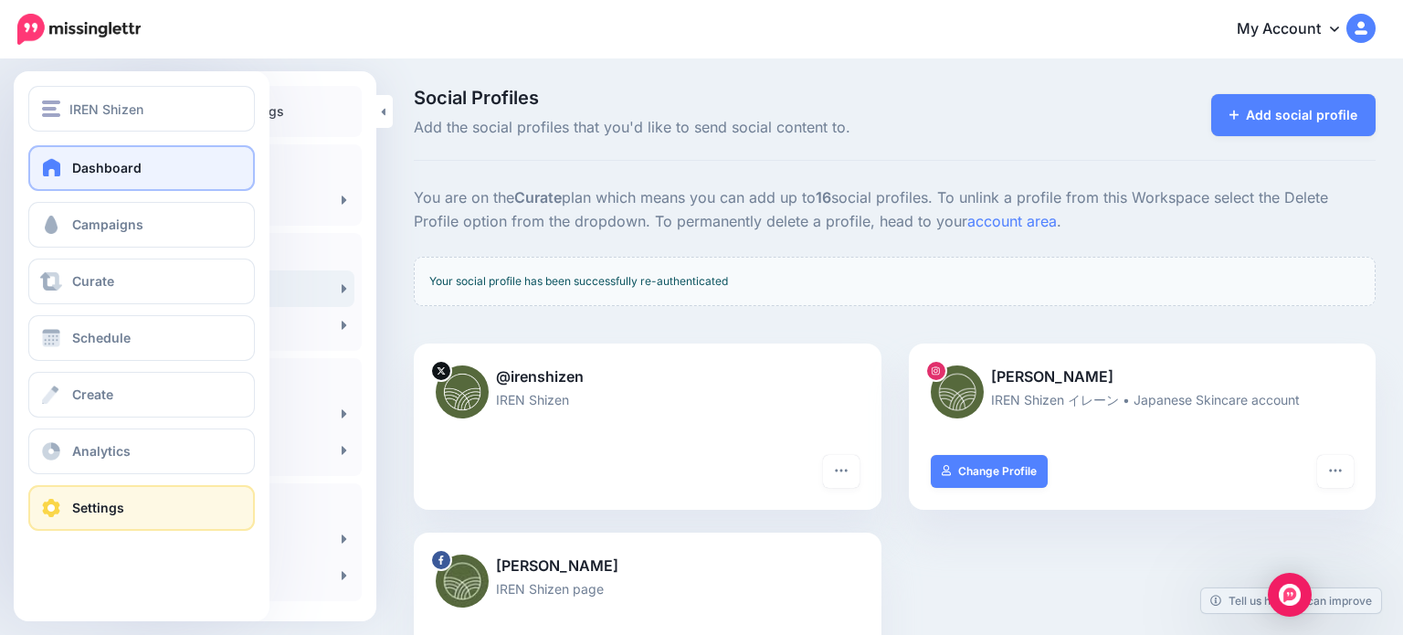
click at [58, 173] on span at bounding box center [52, 167] width 24 height 18
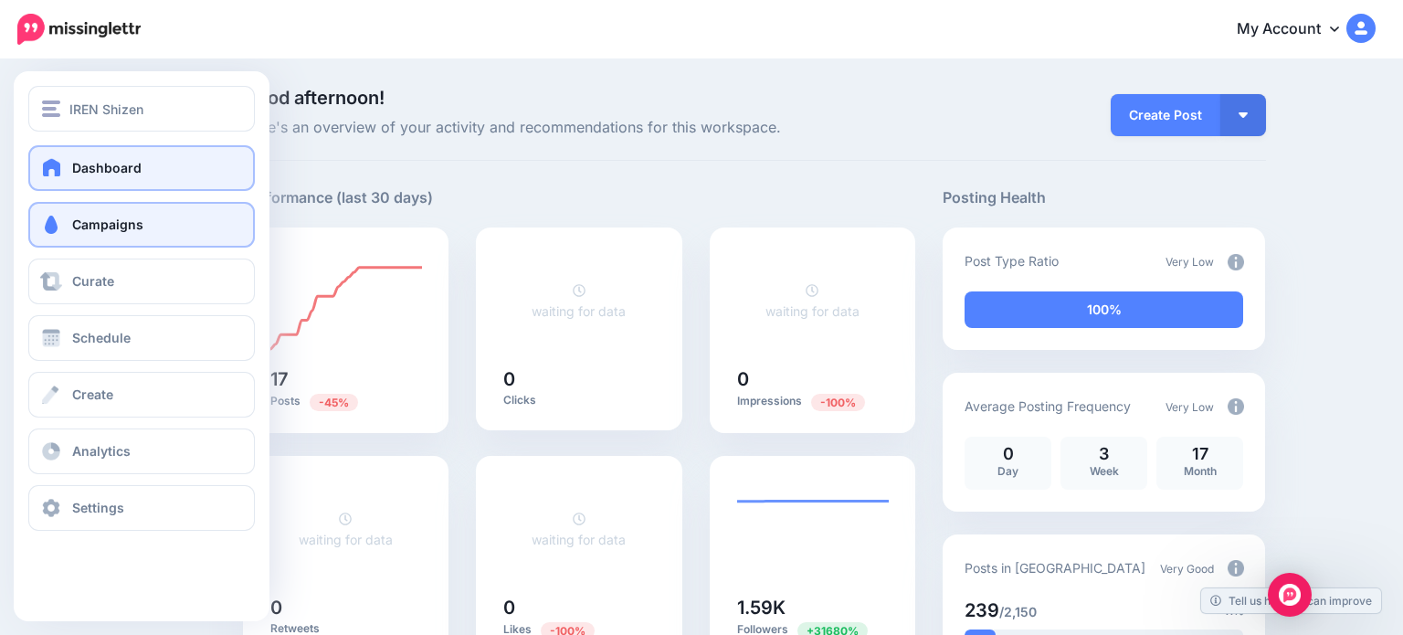
click at [60, 227] on span at bounding box center [51, 225] width 24 height 18
